Goal: Check status: Check status

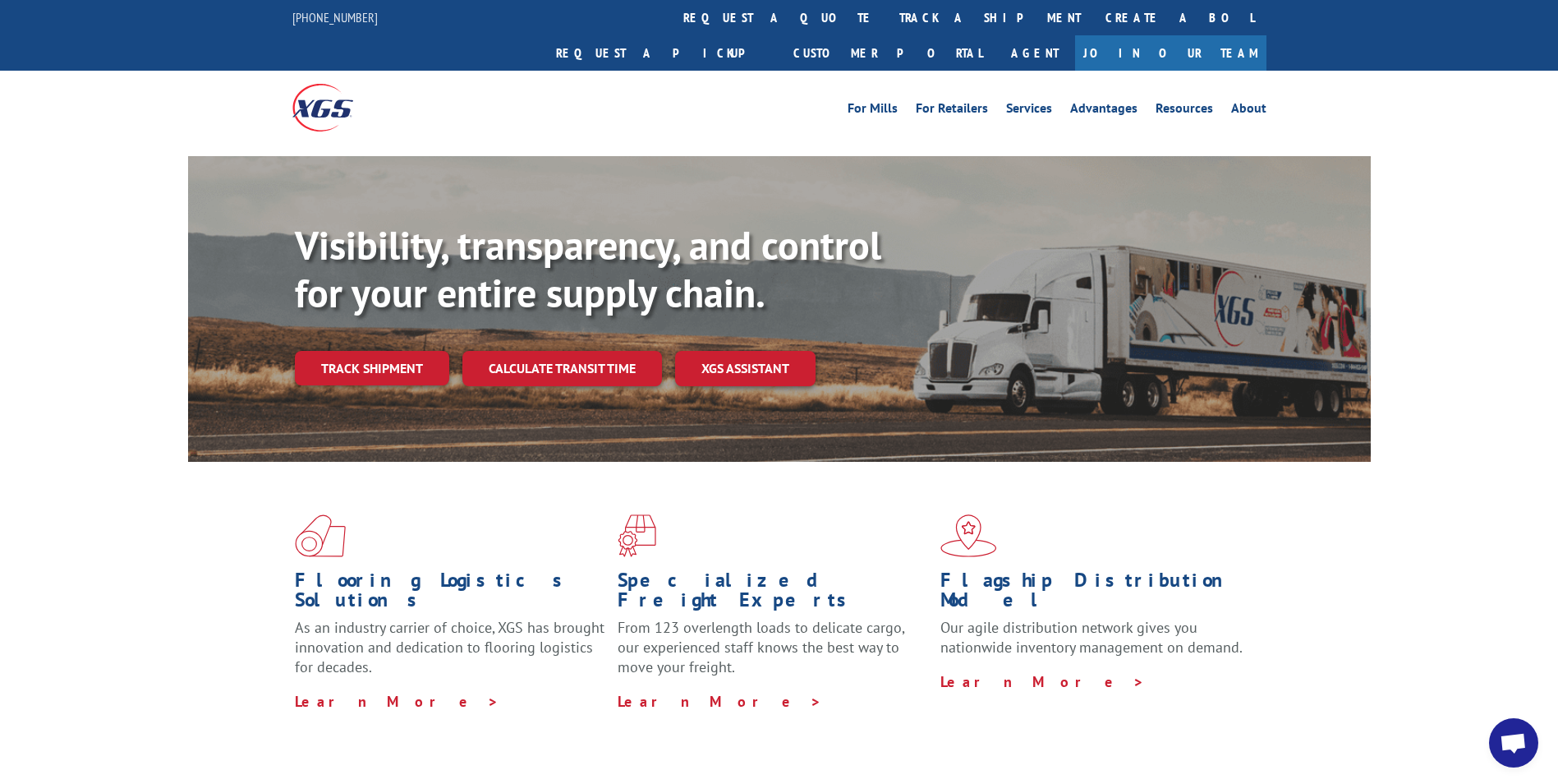
click at [1487, 265] on div "Visibility, transparency, and control for your entire supply chain. Track shipm…" at bounding box center [779, 325] width 1558 height 337
click at [888, 28] on link "track a shipment" at bounding box center [990, 18] width 206 height 35
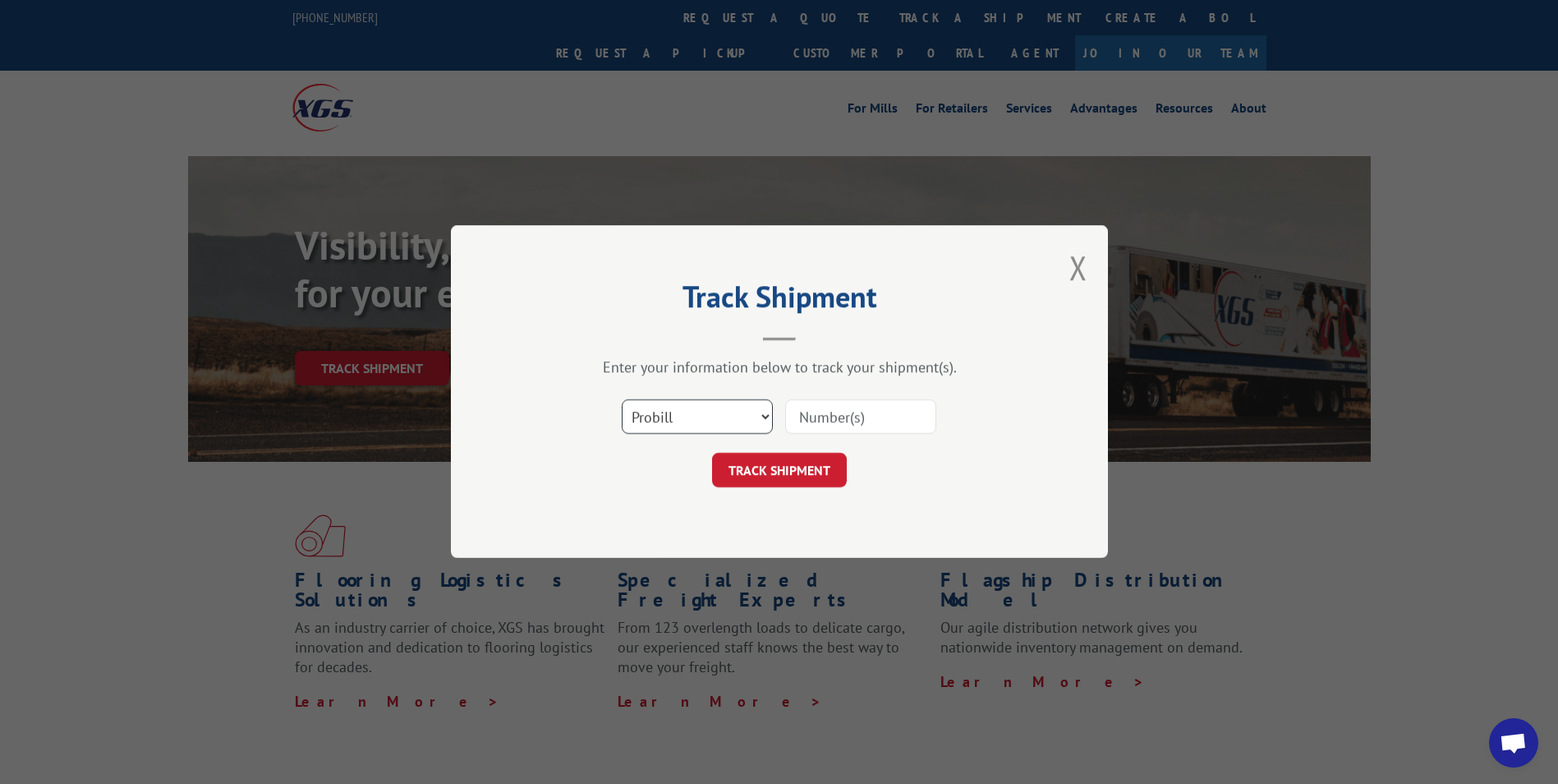
click at [762, 417] on select "Select category... Probill BOL PO" at bounding box center [697, 417] width 151 height 34
select select "bol"
click at [622, 400] on select "Select category... Probill BOL PO" at bounding box center [697, 417] width 151 height 34
click at [827, 411] on input at bounding box center [860, 417] width 151 height 34
type input "3268268"
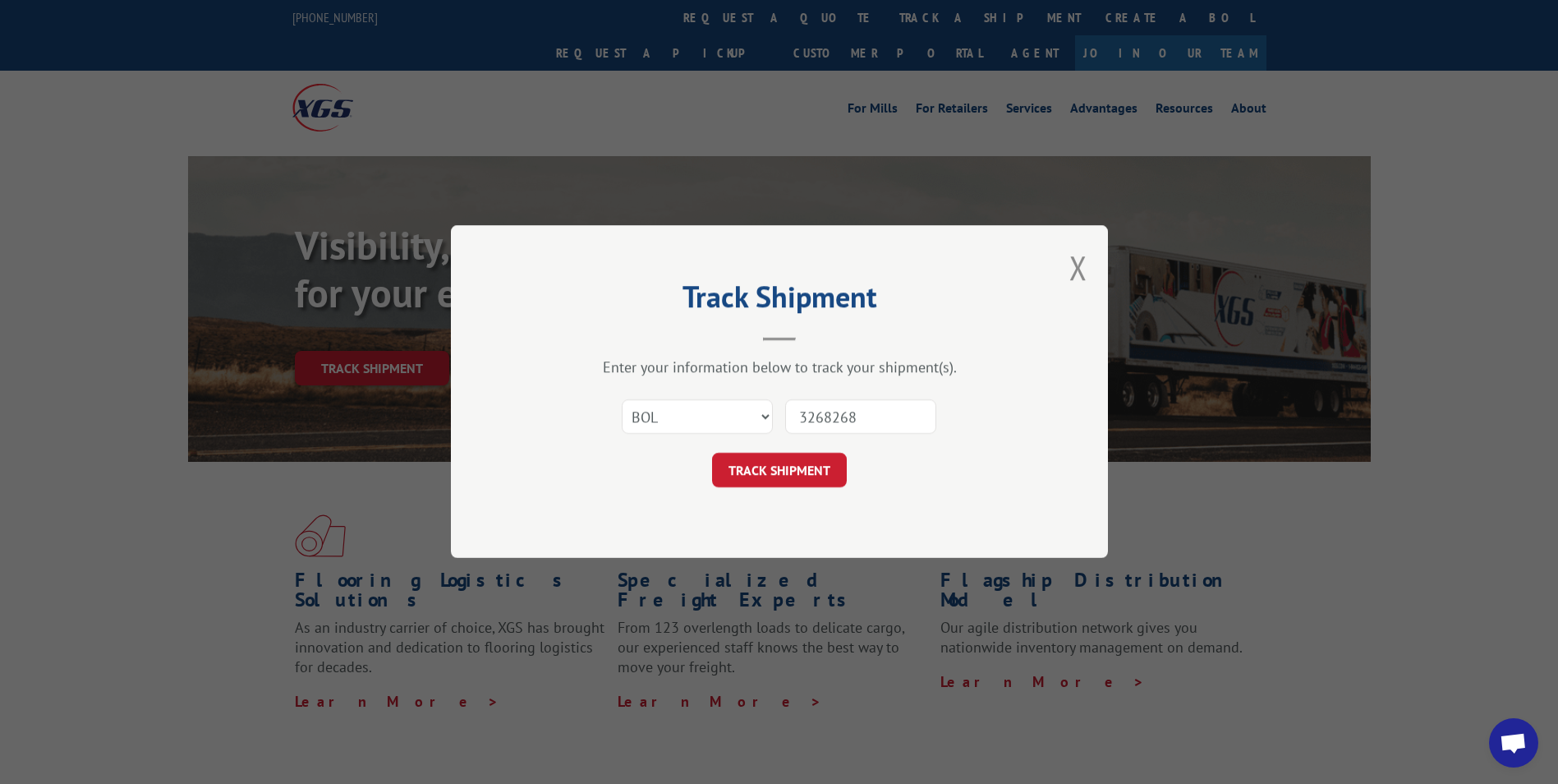
click button "TRACK SHIPMENT" at bounding box center [779, 470] width 135 height 34
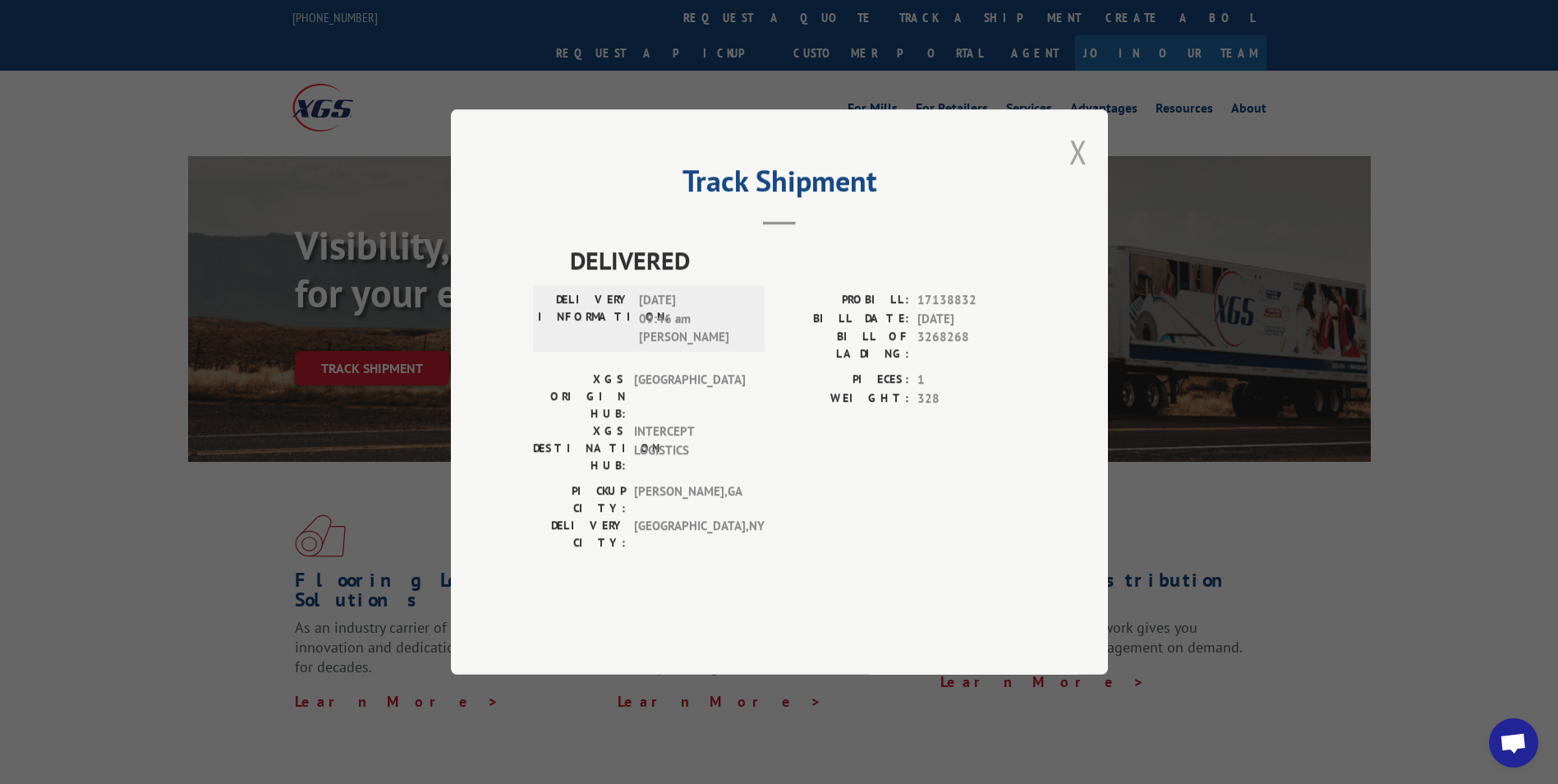
click at [1084, 173] on button "Close modal" at bounding box center [1079, 151] width 18 height 43
